Goal: Task Accomplishment & Management: Manage account settings

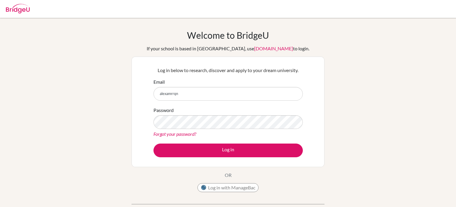
click at [154, 143] on button "Log in" at bounding box center [228, 150] width 149 height 14
type input "[EMAIL_ADDRESS][DOMAIN_NAME]"
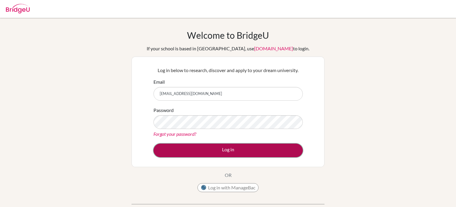
click at [182, 154] on button "Log in" at bounding box center [228, 150] width 149 height 14
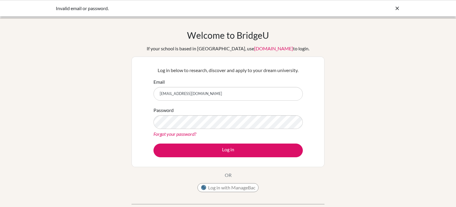
click at [175, 131] on link "Forgot your password?" at bounding box center [175, 134] width 43 height 6
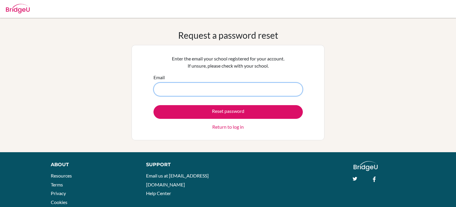
click at [182, 90] on input "Email" at bounding box center [228, 89] width 149 height 14
type input "alexamrrqn@gmail.com"
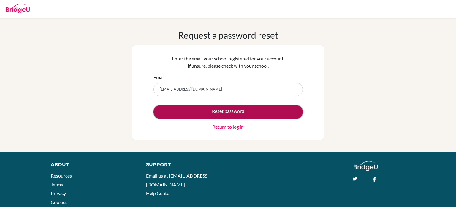
click at [199, 115] on button "Reset password" at bounding box center [228, 112] width 149 height 14
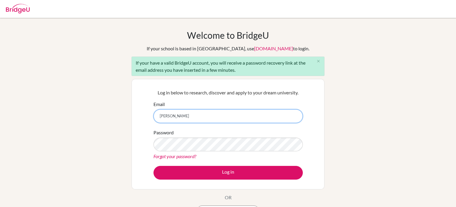
type input "[EMAIL_ADDRESS][DOMAIN_NAME]"
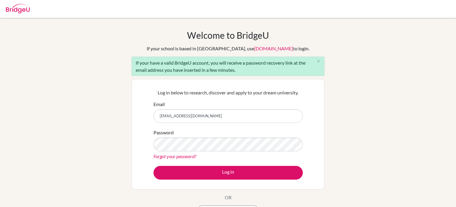
click at [161, 158] on div "Forgot your password?" at bounding box center [228, 155] width 149 height 7
click at [168, 156] on link "Forgot your password?" at bounding box center [175, 156] width 43 height 6
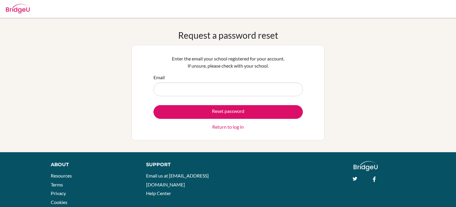
click at [174, 82] on input "Email" at bounding box center [228, 89] width 149 height 14
type input "alexamrrqn@gmail.com"
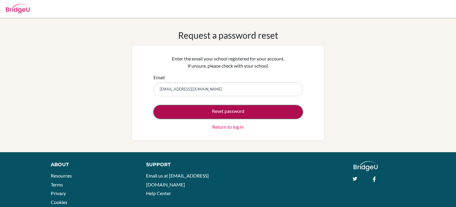
click at [214, 114] on button "Reset password" at bounding box center [228, 112] width 149 height 14
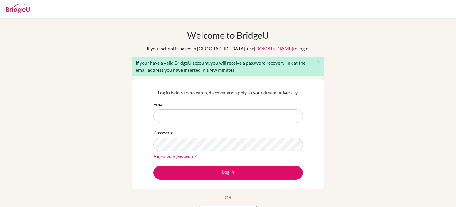
click at [186, 154] on link "Forgot your password?" at bounding box center [175, 156] width 43 height 6
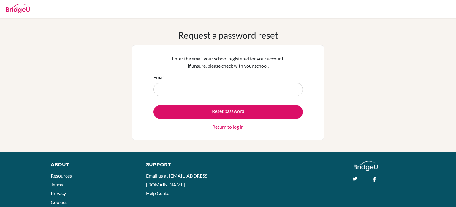
click at [180, 93] on input "Email" at bounding box center [228, 89] width 149 height 14
type input "alexamrrqn@gmail.com"
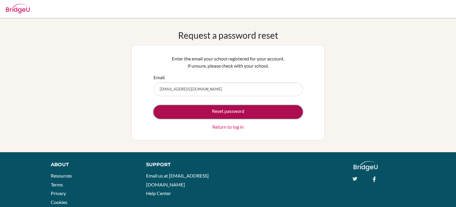
click at [189, 107] on button "Reset password" at bounding box center [228, 112] width 149 height 14
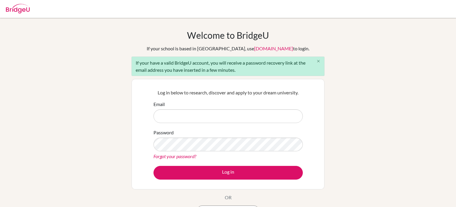
click at [317, 60] on icon "close" at bounding box center [319, 61] width 4 height 4
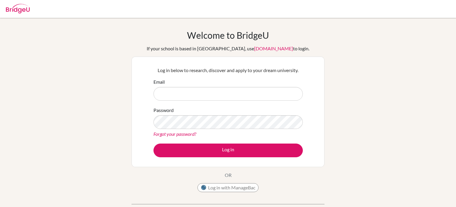
click at [219, 95] on input "Email" at bounding box center [228, 94] width 149 height 14
type input "[EMAIL_ADDRESS][DOMAIN_NAME]"
click at [154, 143] on button "Log in" at bounding box center [228, 150] width 149 height 14
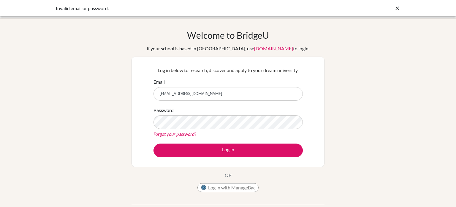
click at [192, 136] on link "Forgot your password?" at bounding box center [175, 134] width 43 height 6
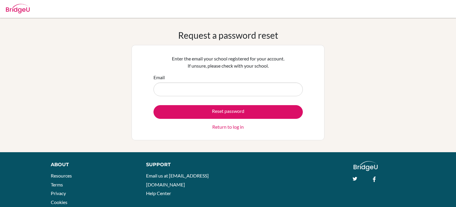
click at [201, 85] on input "Email" at bounding box center [228, 89] width 149 height 14
type input "[EMAIL_ADDRESS][DOMAIN_NAME]"
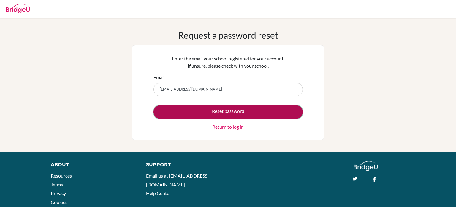
click at [208, 115] on button "Reset password" at bounding box center [228, 112] width 149 height 14
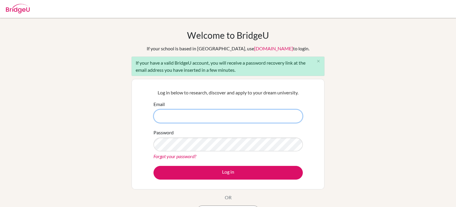
scroll to position [132, 0]
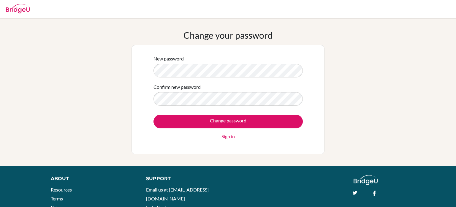
click at [221, 79] on form "New password Confirm new password Change password Sign in" at bounding box center [228, 97] width 149 height 85
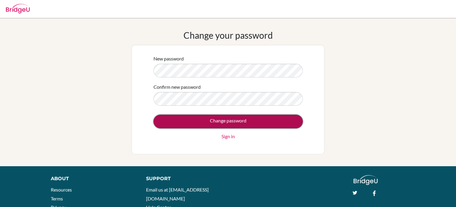
click at [223, 124] on input "Change password" at bounding box center [228, 121] width 149 height 14
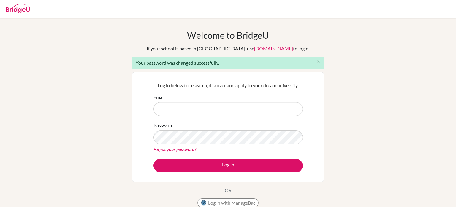
click at [224, 112] on input "Email" at bounding box center [228, 109] width 149 height 14
type input "[EMAIL_ADDRESS][DOMAIN_NAME]"
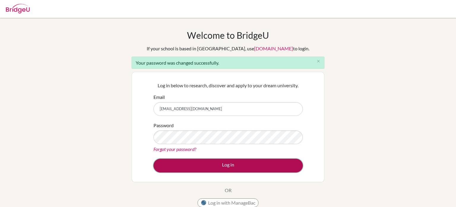
click at [183, 171] on button "Log in" at bounding box center [228, 165] width 149 height 14
